Goal: Task Accomplishment & Management: Use online tool/utility

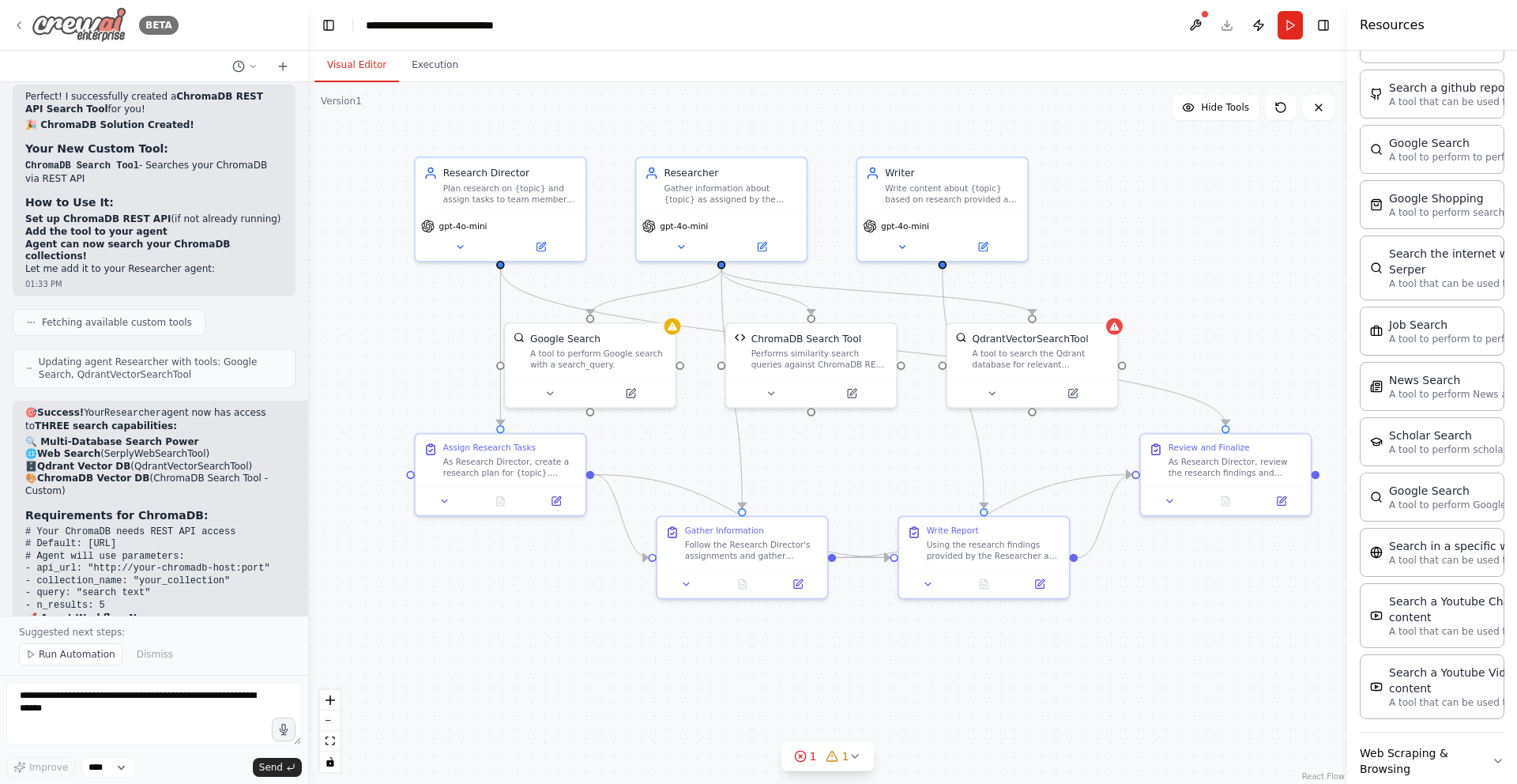
click at [14, 22] on icon at bounding box center [18, 25] width 12 height 12
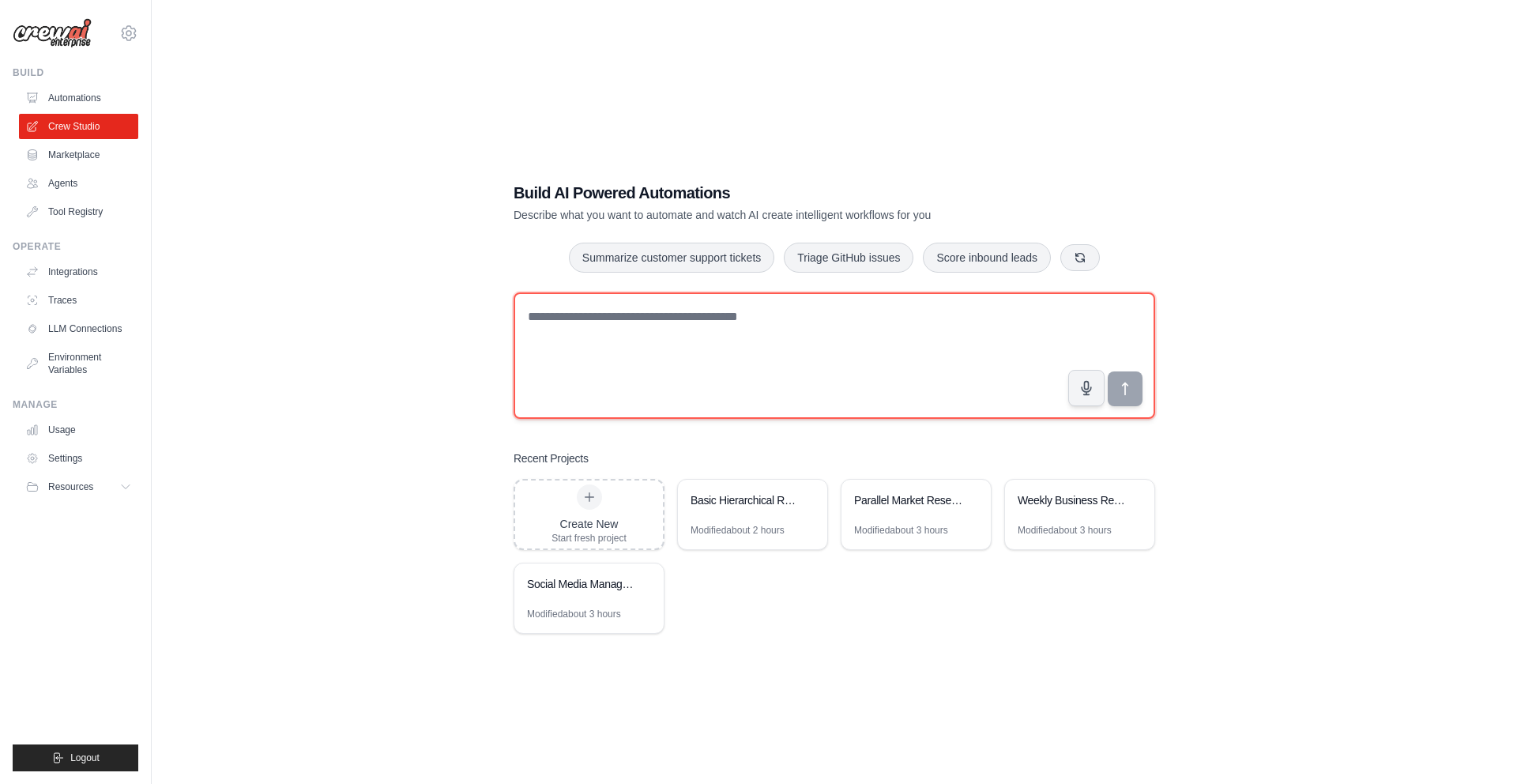
click at [799, 360] on textarea at bounding box center [834, 355] width 641 height 126
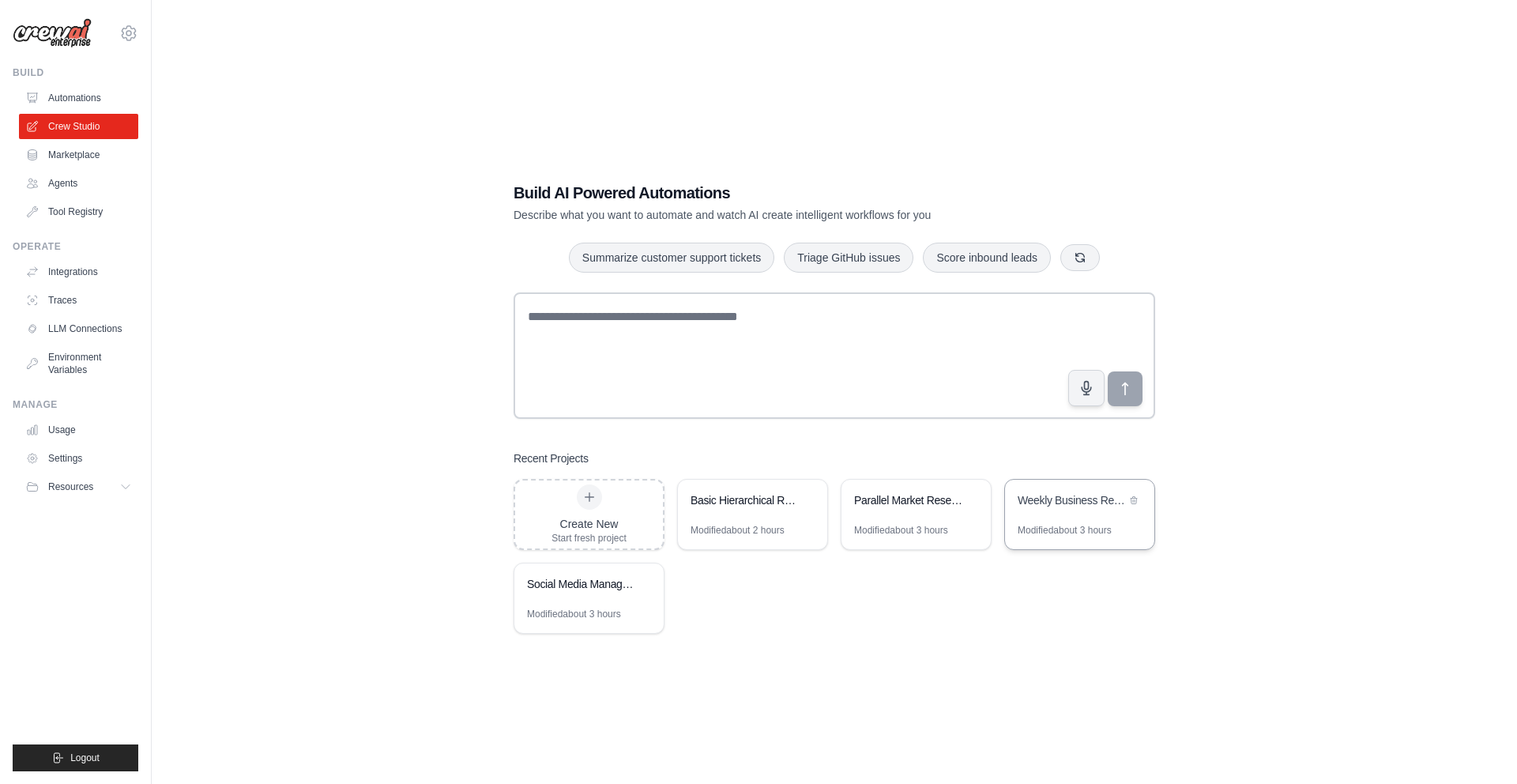
click at [1076, 526] on div "Modified about 3 hours" at bounding box center [1064, 529] width 94 height 12
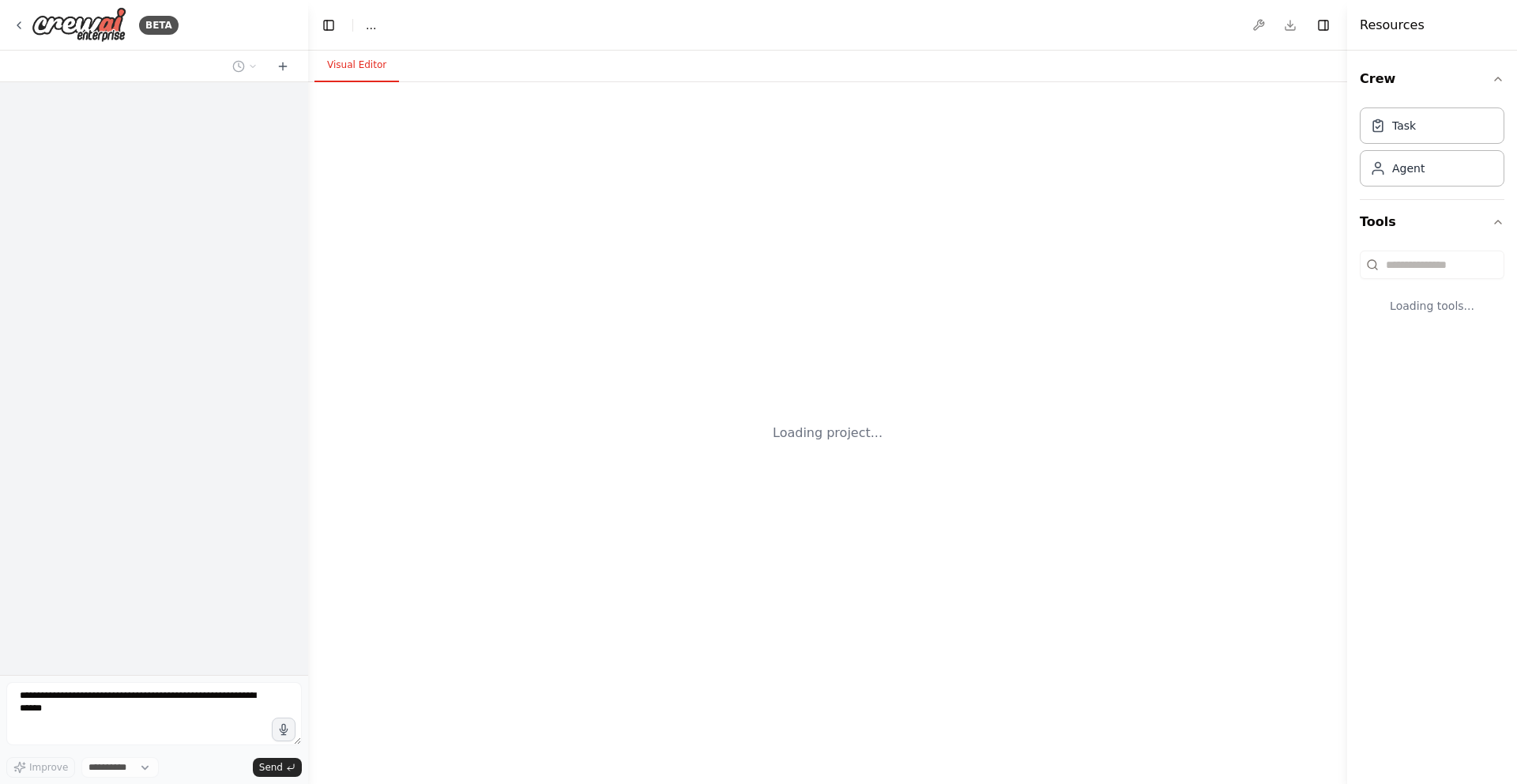
select select "****"
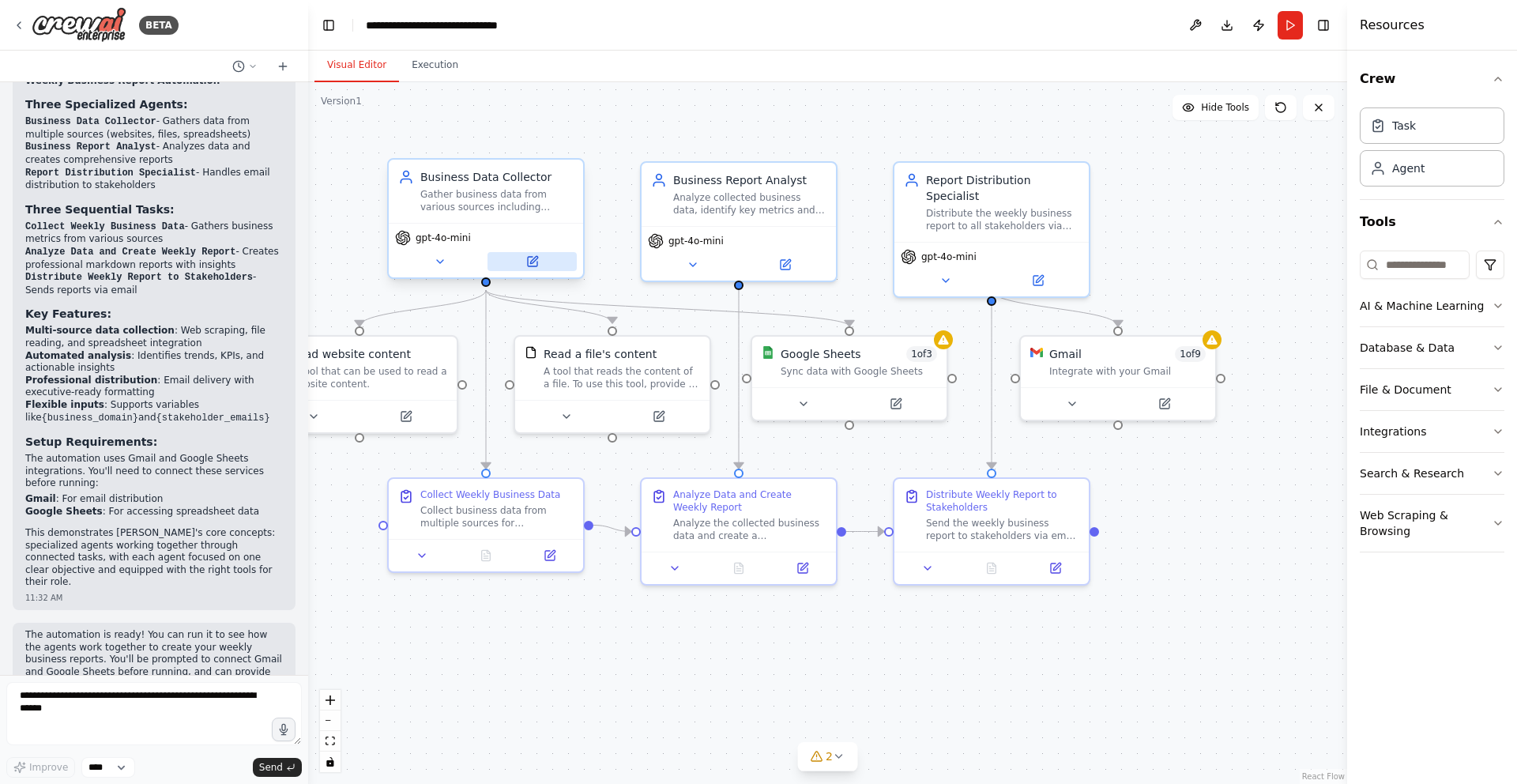
scroll to position [1123, 0]
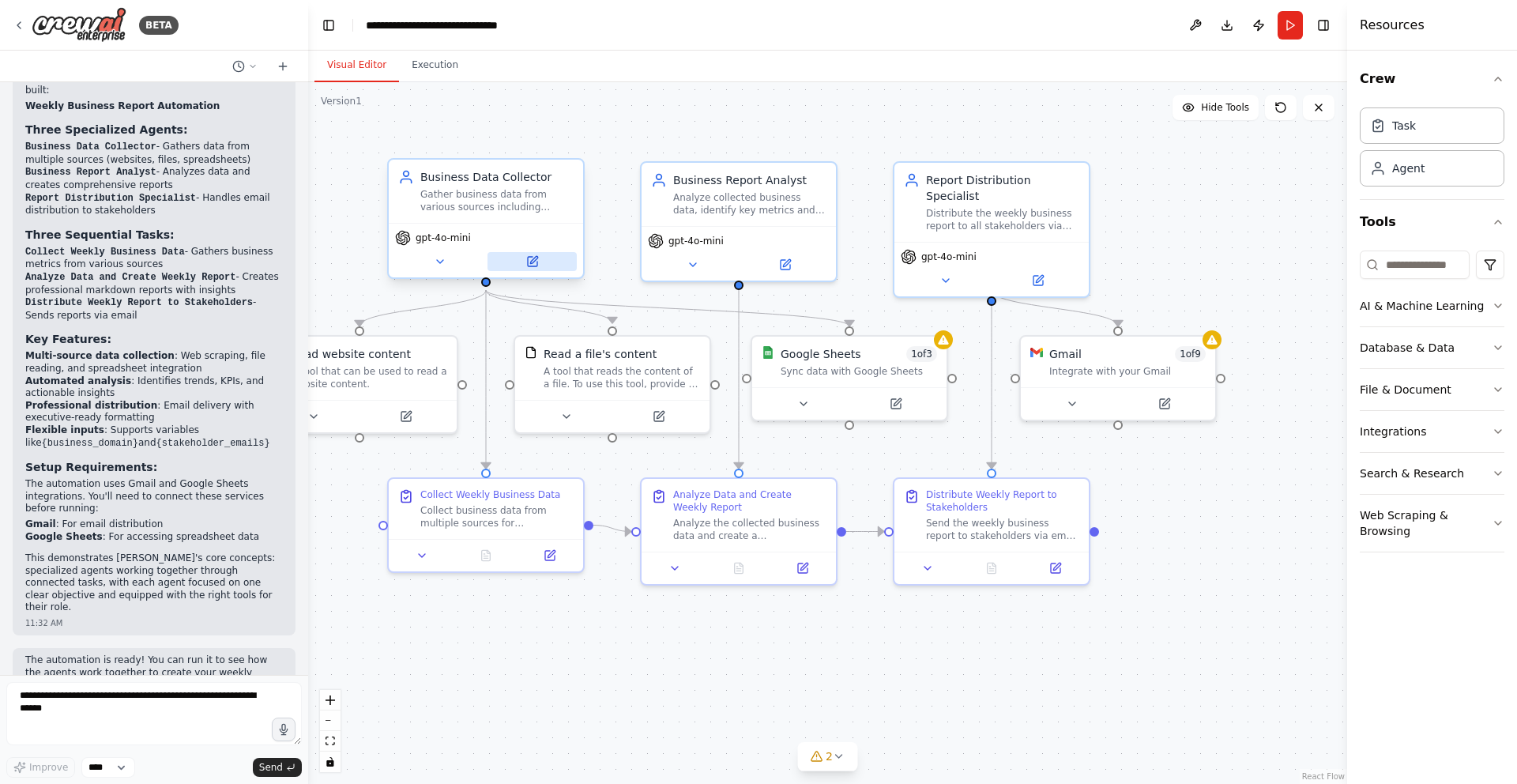
click at [530, 260] on icon at bounding box center [532, 261] width 9 height 9
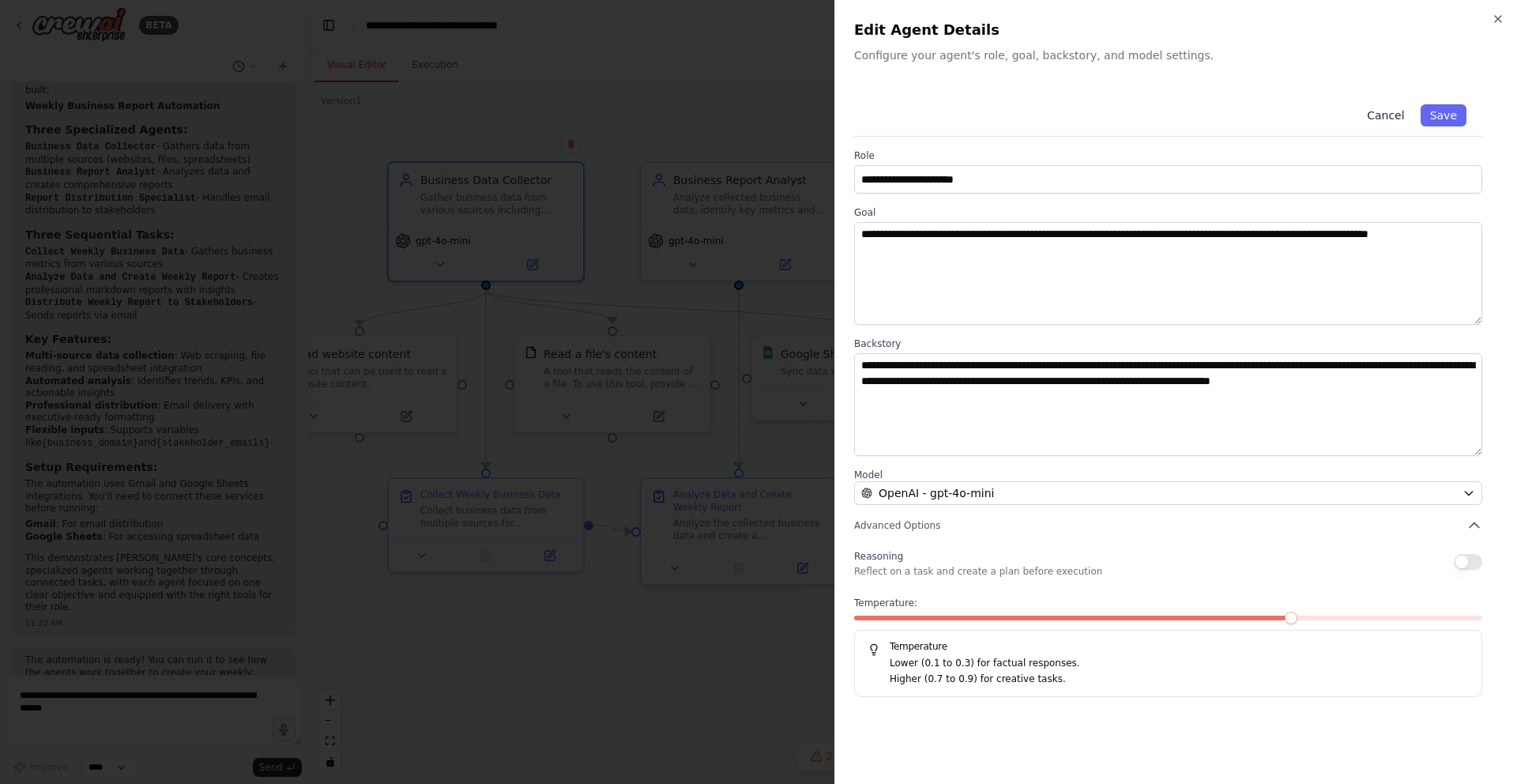
click at [1387, 118] on button "Cancel" at bounding box center [1386, 115] width 56 height 22
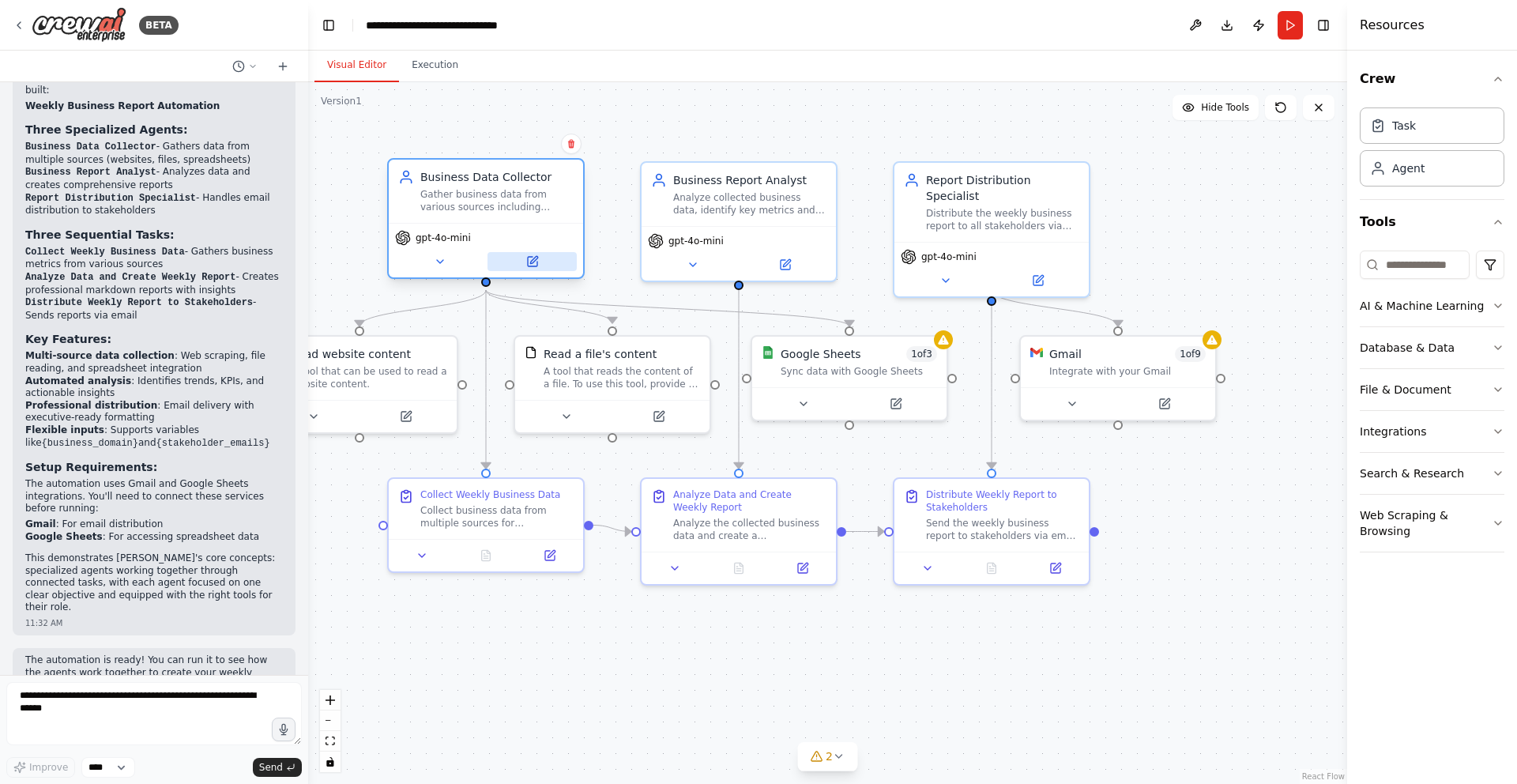
click at [521, 257] on button at bounding box center [533, 261] width 90 height 19
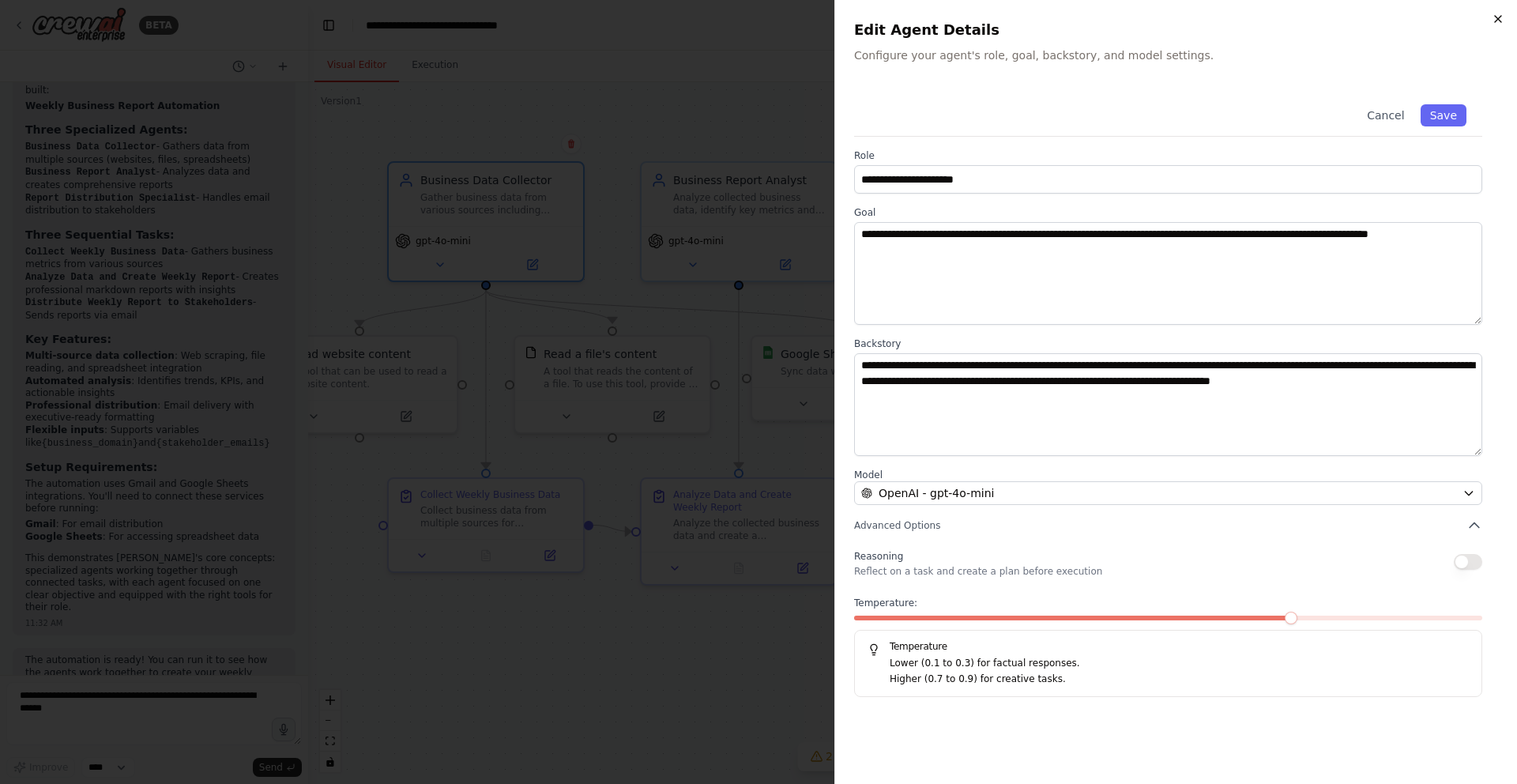
click at [1493, 18] on icon "button" at bounding box center [1498, 18] width 12 height 12
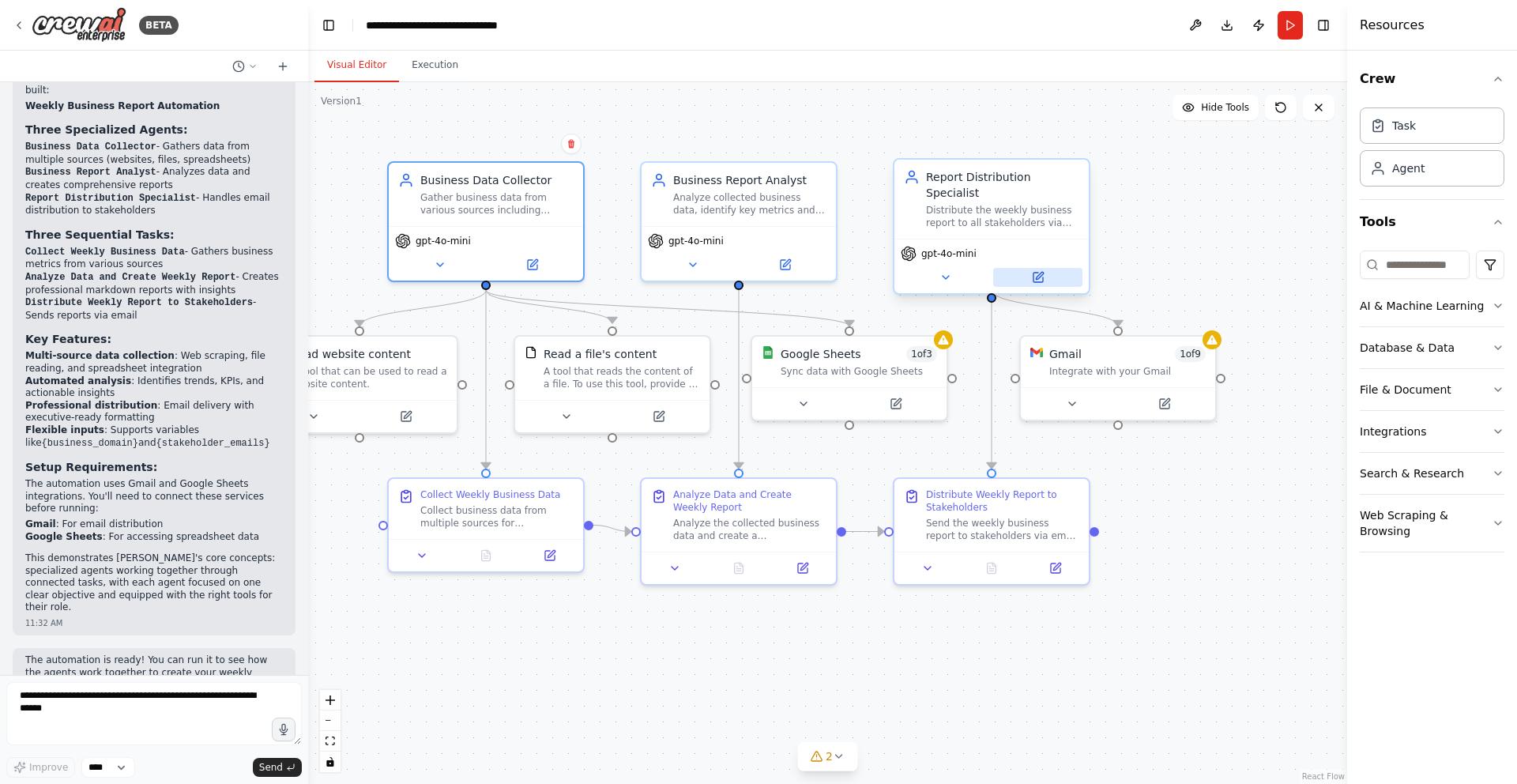
click at [1033, 273] on icon at bounding box center [1037, 277] width 9 height 9
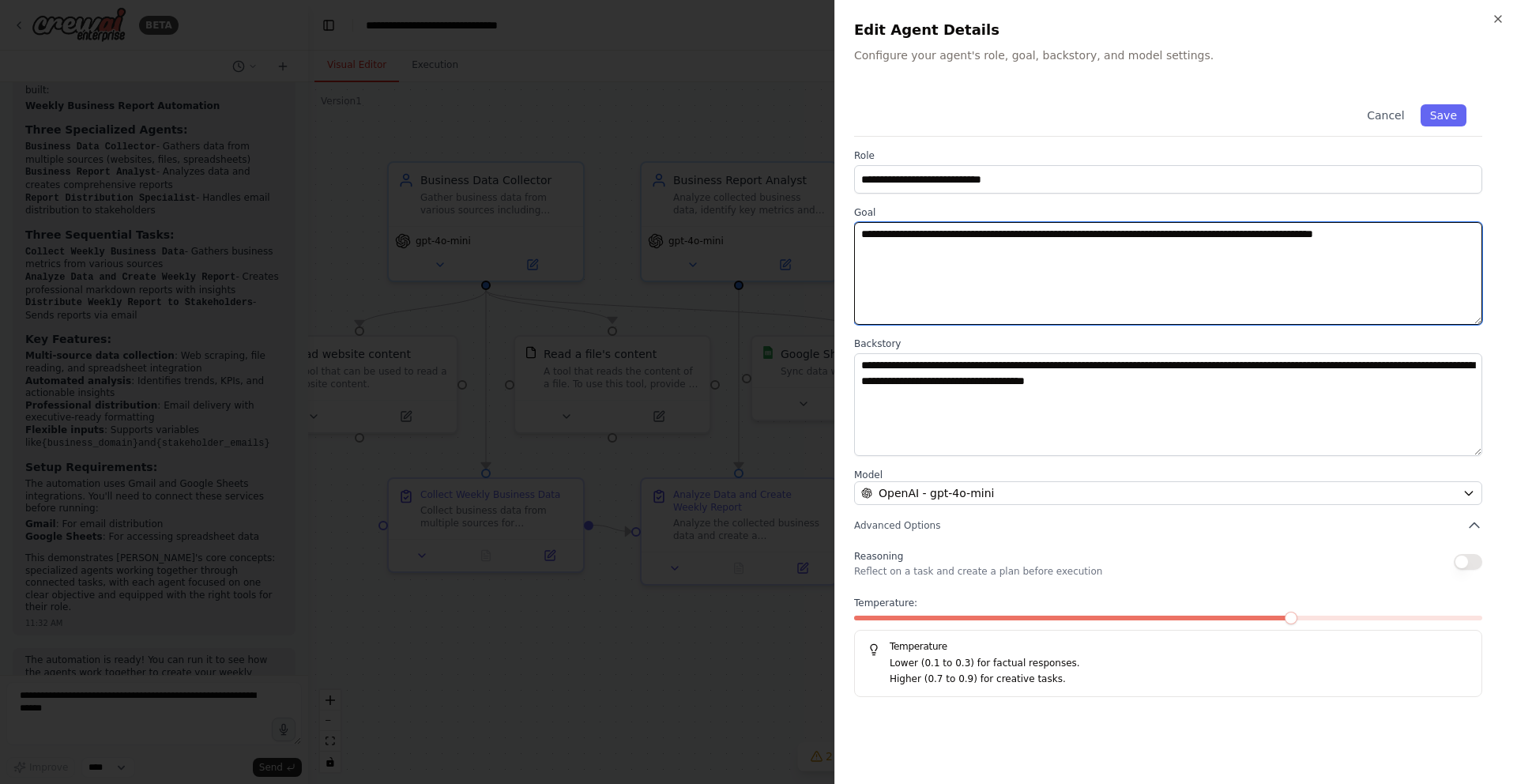
click at [879, 255] on textarea "**********" at bounding box center [1168, 274] width 628 height 103
click at [1038, 273] on textarea "**********" at bounding box center [1168, 274] width 628 height 103
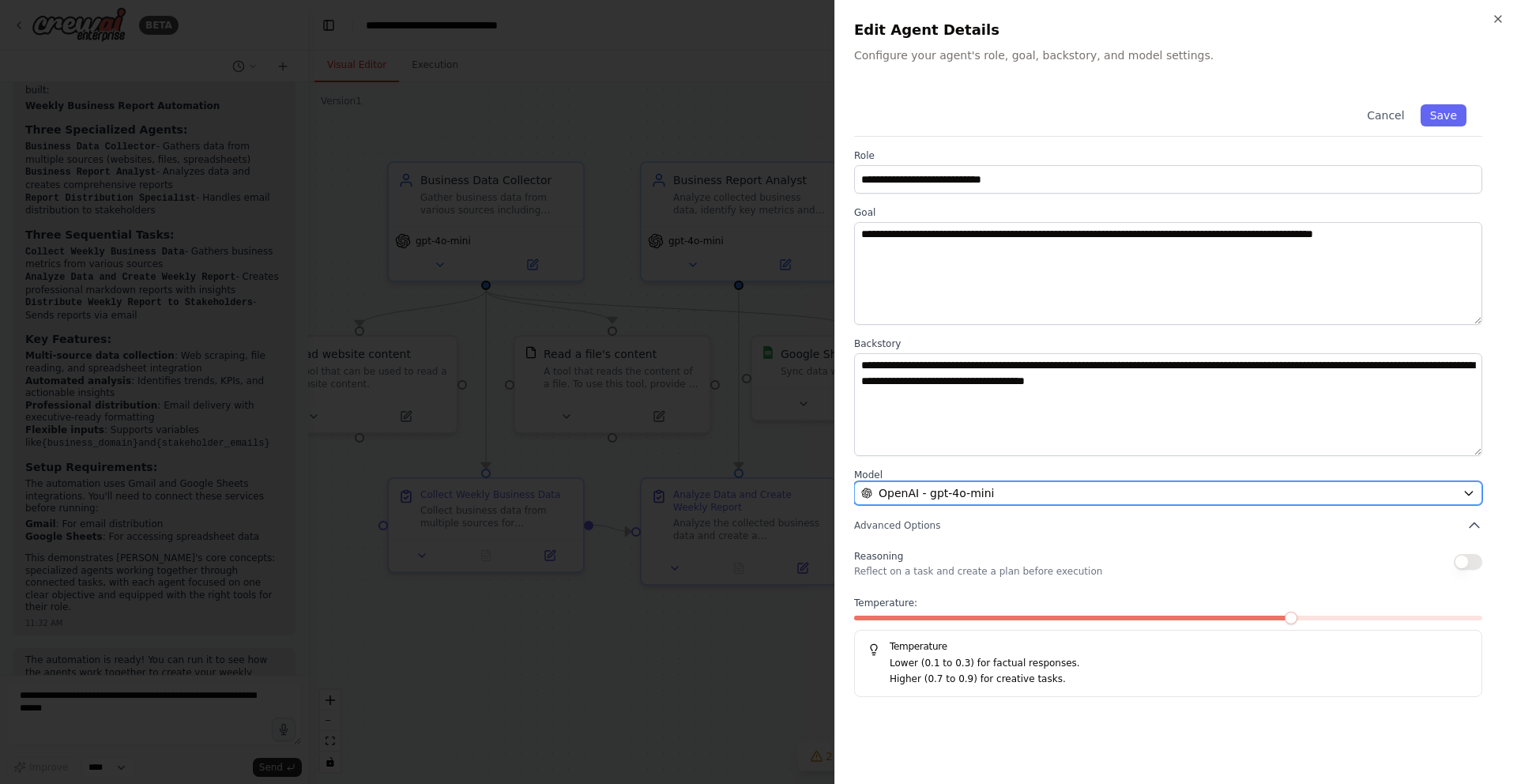
click at [1043, 488] on div "OpenAI - gpt-4o-mini" at bounding box center [1158, 493] width 595 height 16
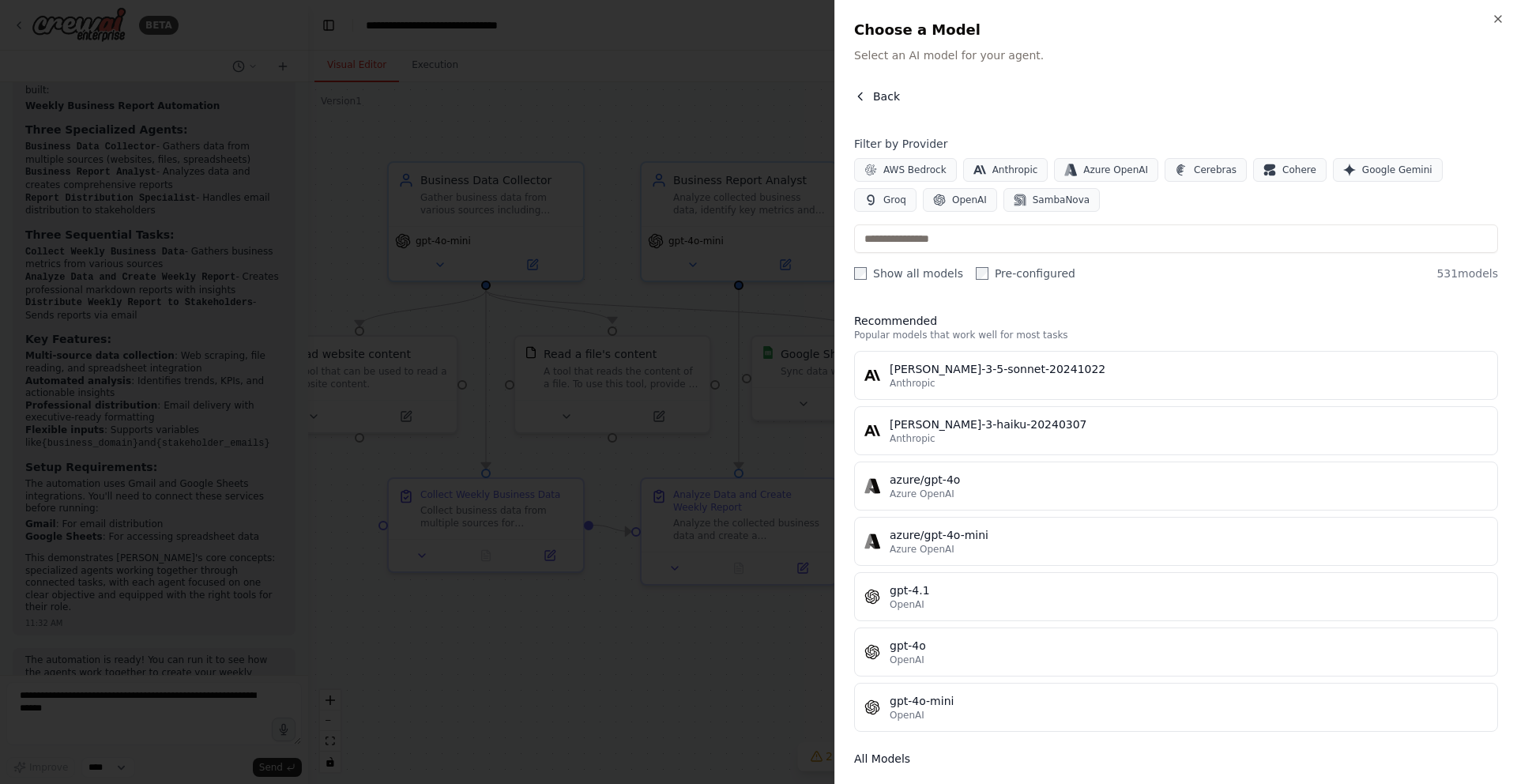
click at [857, 91] on icon "button" at bounding box center [860, 96] width 12 height 12
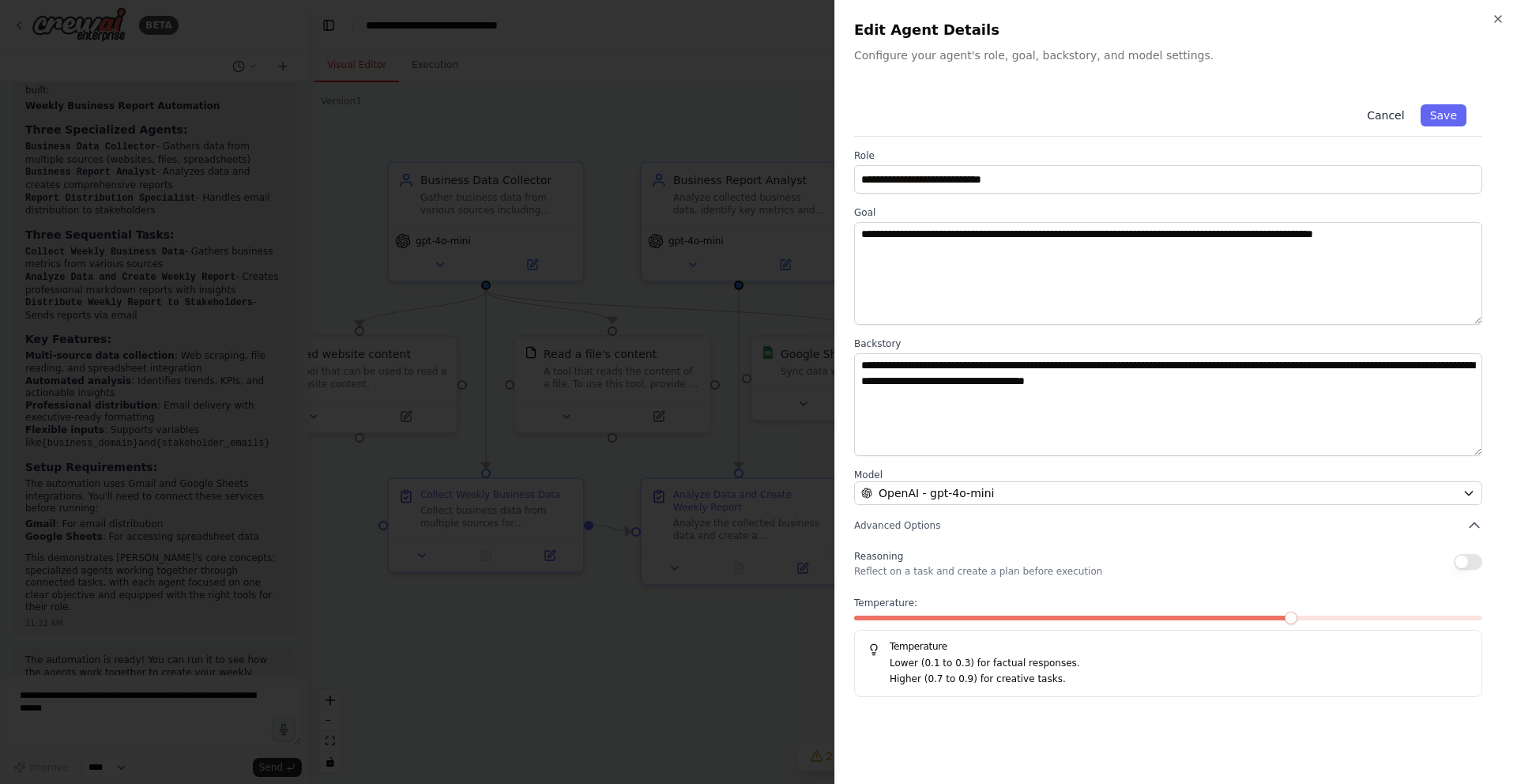
click at [1373, 114] on button "Cancel" at bounding box center [1386, 115] width 56 height 22
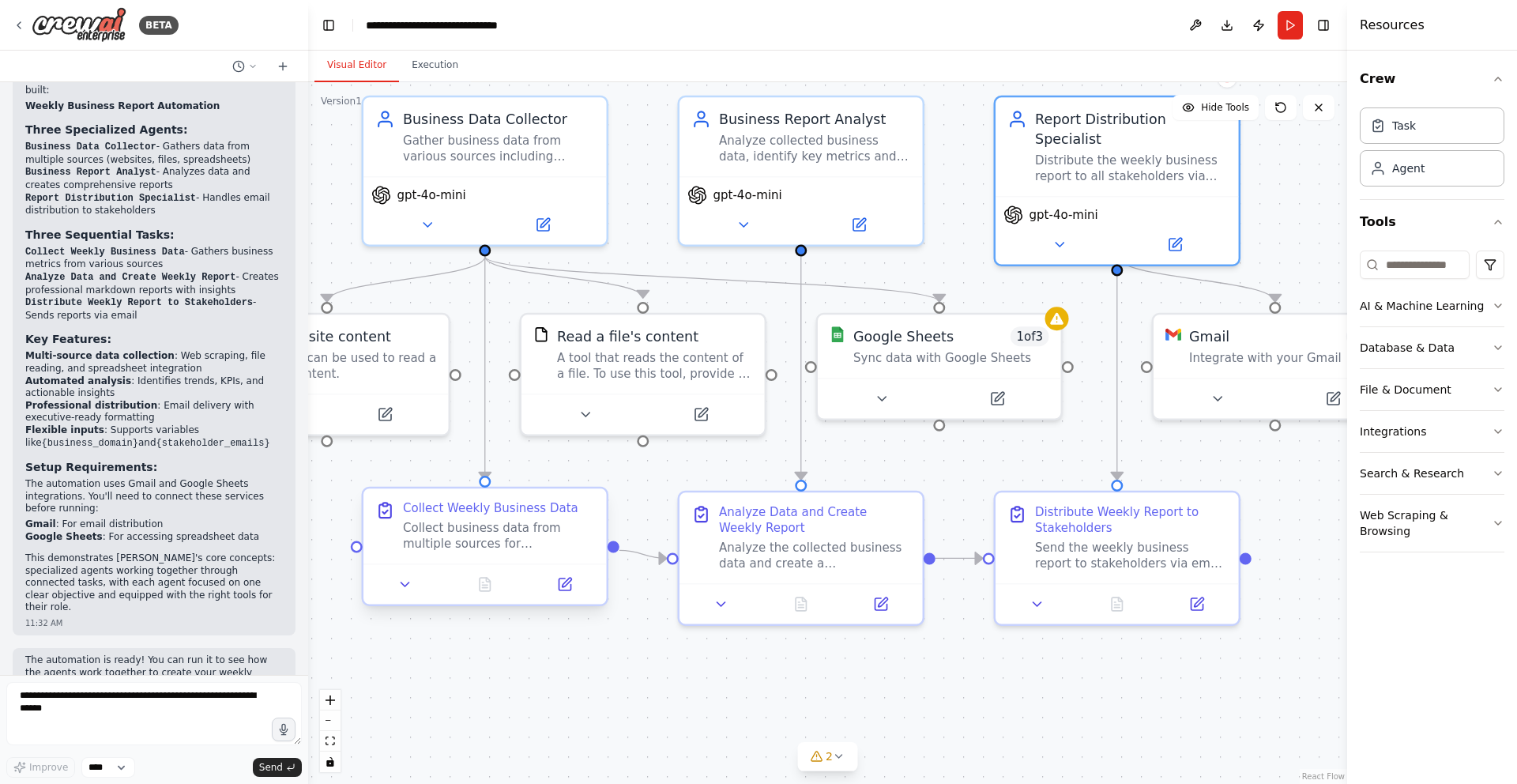
click at [566, 598] on div at bounding box center [485, 583] width 243 height 41
click at [568, 592] on button at bounding box center [565, 584] width 68 height 24
